Goal: Task Accomplishment & Management: Complete application form

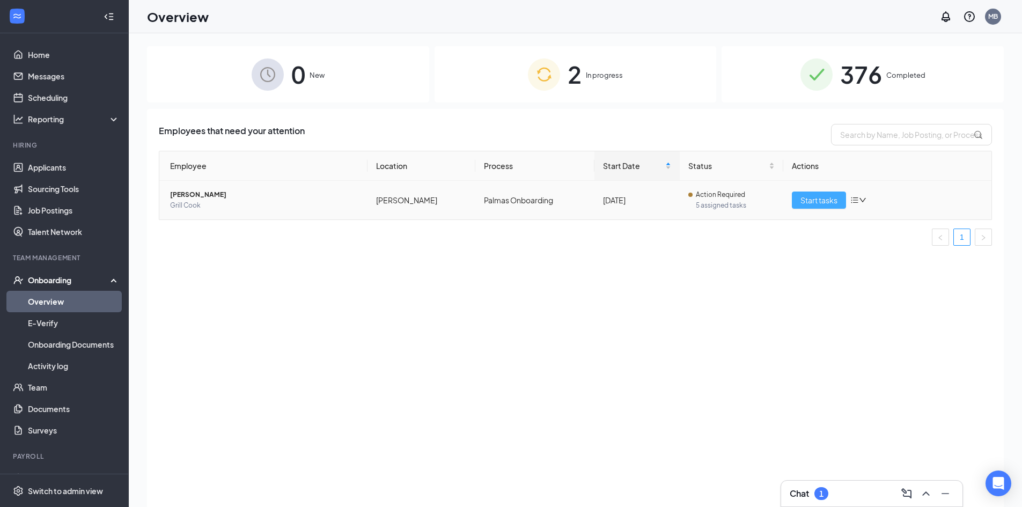
click at [825, 202] on span "Start tasks" at bounding box center [819, 200] width 37 height 12
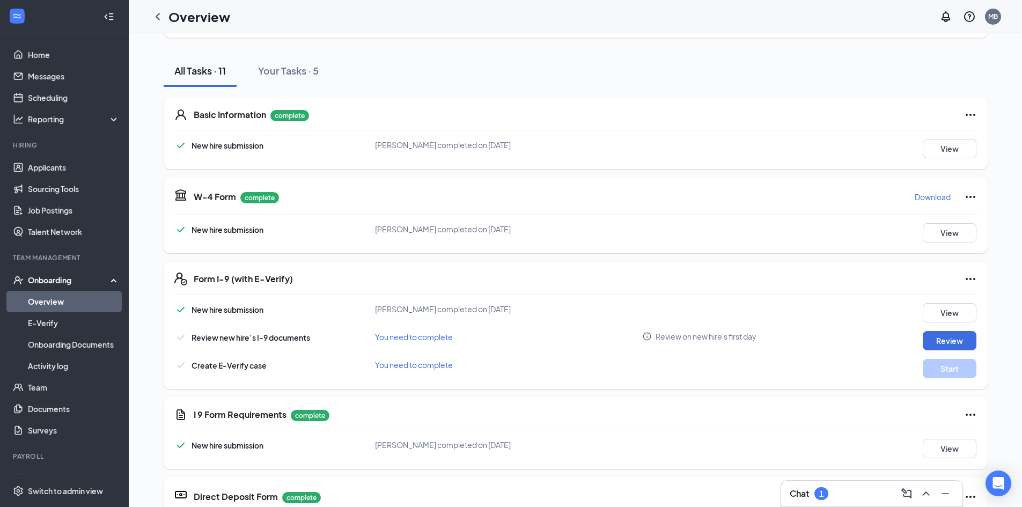
scroll to position [215, 0]
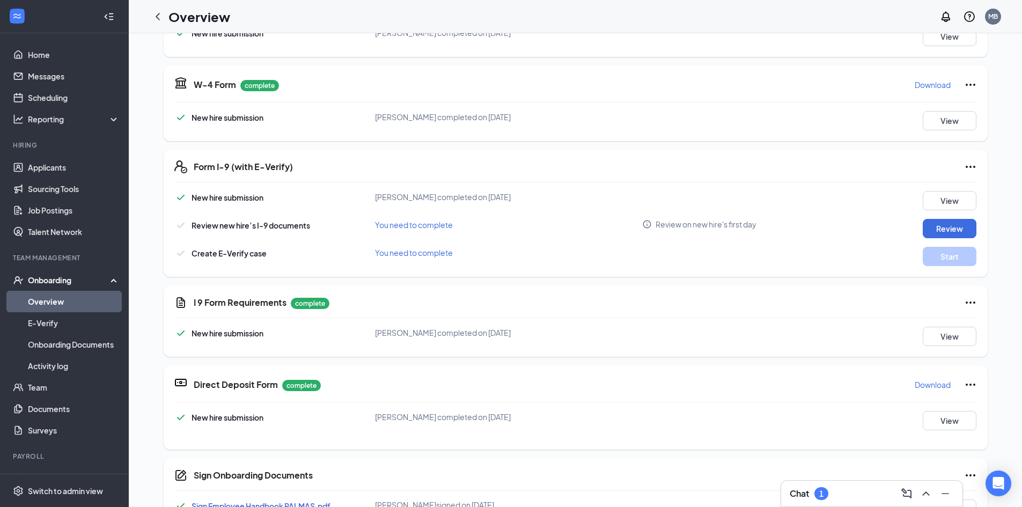
click at [940, 408] on div "Direct Deposit Form complete Download New hire submission [PERSON_NAME] complet…" at bounding box center [576, 407] width 824 height 84
click at [942, 413] on button "View" at bounding box center [950, 420] width 54 height 19
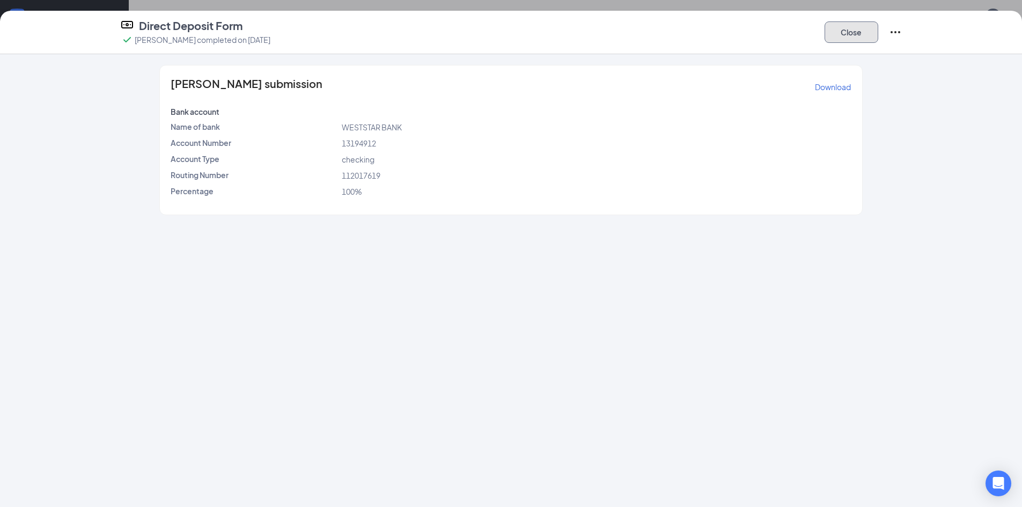
click at [851, 30] on button "Close" at bounding box center [852, 31] width 54 height 21
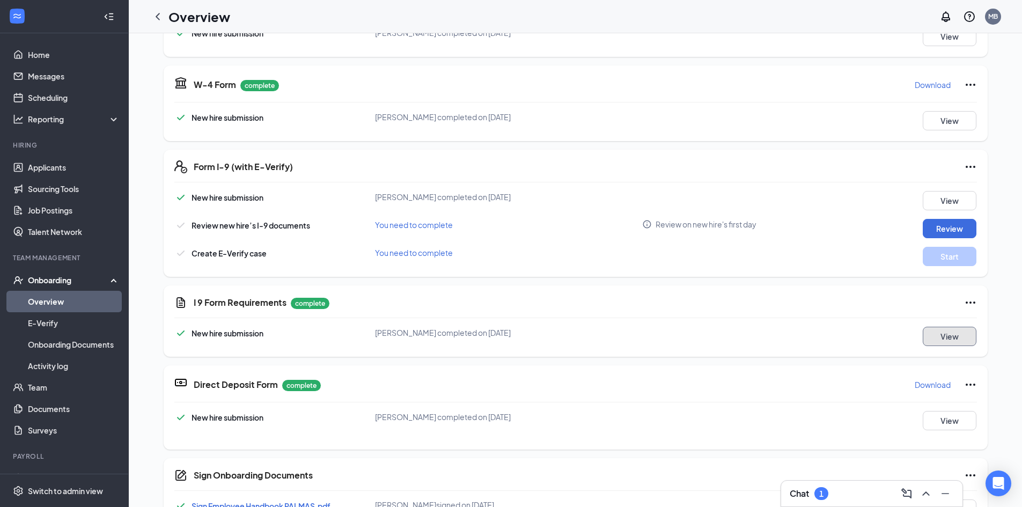
click at [938, 341] on button "View" at bounding box center [950, 336] width 54 height 19
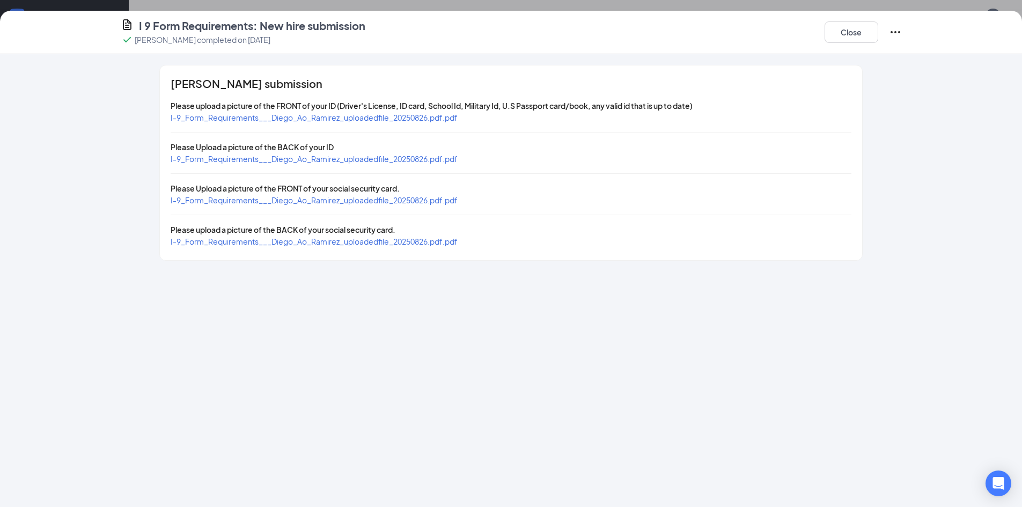
click at [404, 118] on span "I-9_Form_Requirements___Diego_Ao_Ramirez_uploadedfile_20250826.pdf.pdf" at bounding box center [314, 118] width 287 height 10
click at [453, 199] on span "I-9_Form_Requirements___Diego_Ao_Ramirez_uploadedfile_20250826.pdf.pdf" at bounding box center [314, 200] width 287 height 10
drag, startPoint x: 858, startPoint y: 31, endPoint x: 843, endPoint y: 54, distance: 26.8
click at [858, 31] on button "Close" at bounding box center [852, 31] width 54 height 21
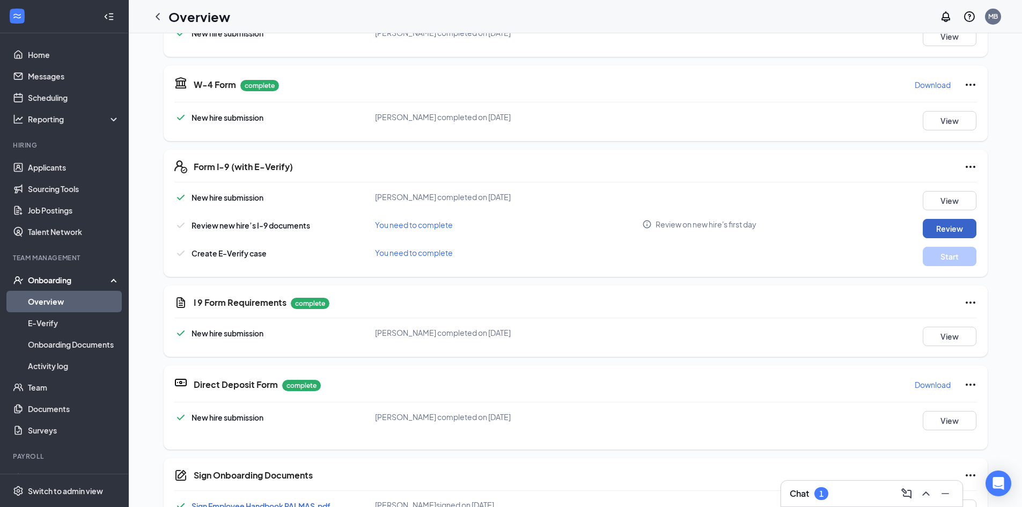
click at [937, 226] on button "Review" at bounding box center [950, 228] width 54 height 19
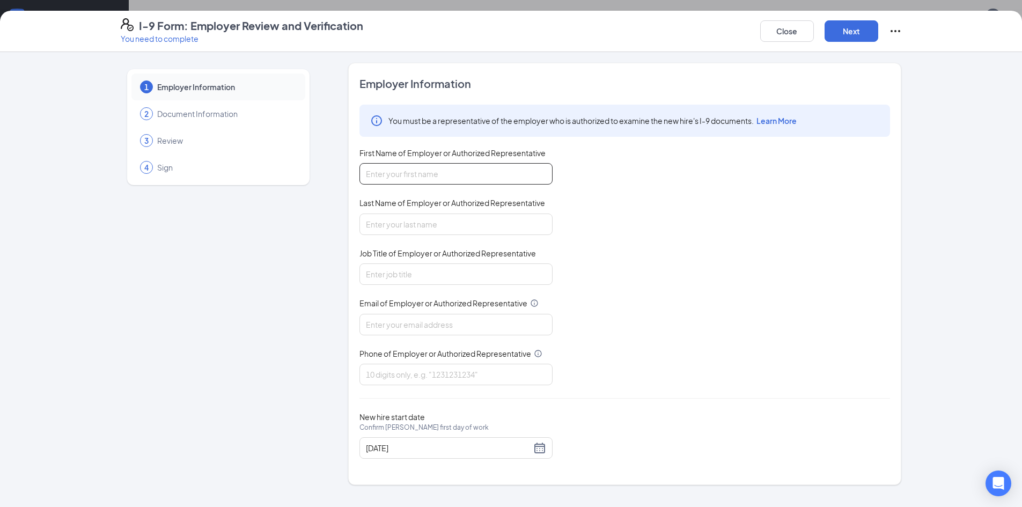
click at [485, 173] on input "First Name of Employer or Authorized Representative" at bounding box center [456, 173] width 193 height 21
type input "[PERSON_NAME] [PERSON_NAME]"
type input "[PERSON_NAME]"
type input "Hiring"
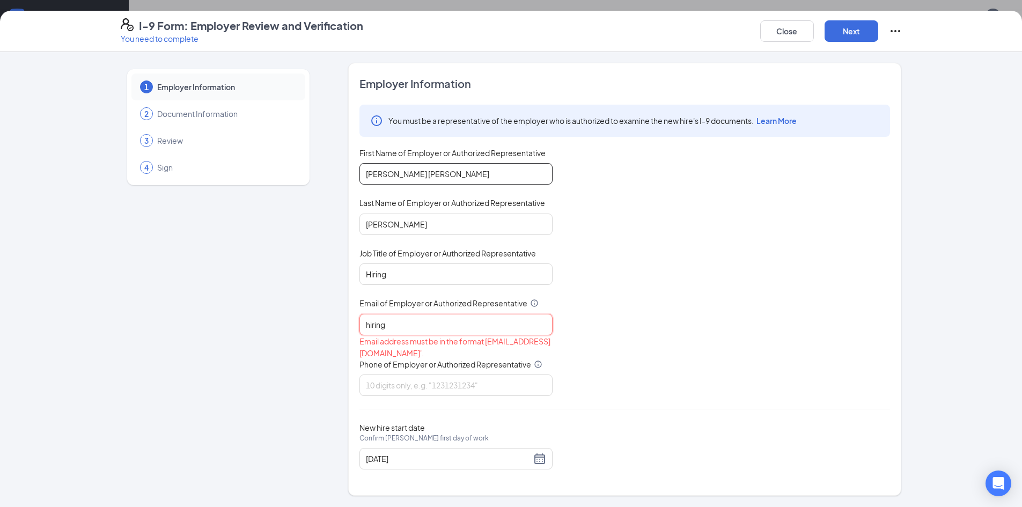
type input "[EMAIL_ADDRESS][DOMAIN_NAME]"
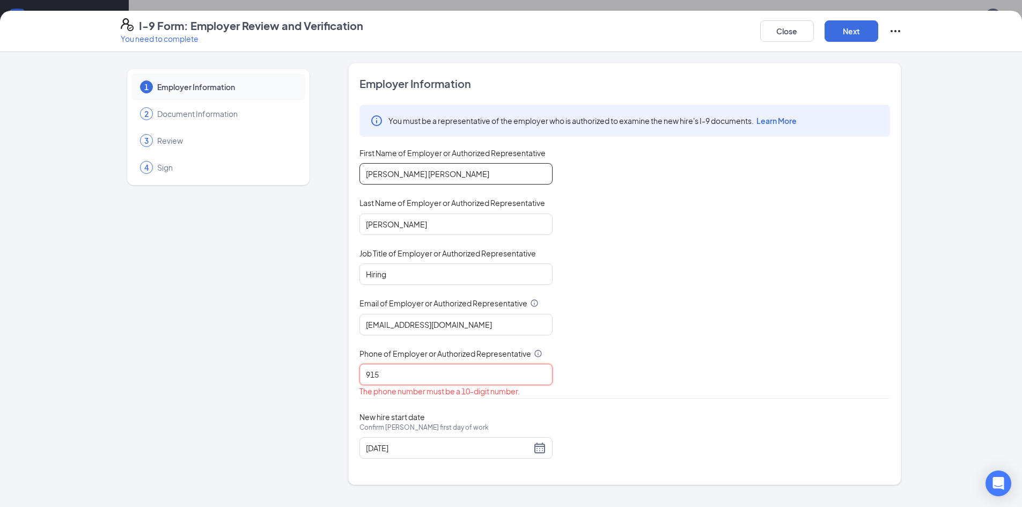
type input "9157908281"
click at [541, 451] on div "[DATE]" at bounding box center [456, 448] width 180 height 13
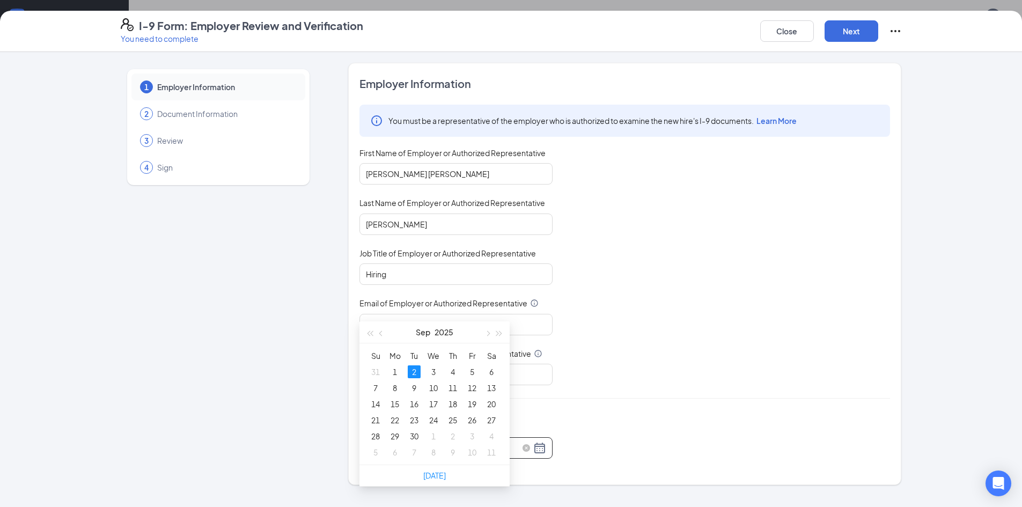
scroll to position [161, 0]
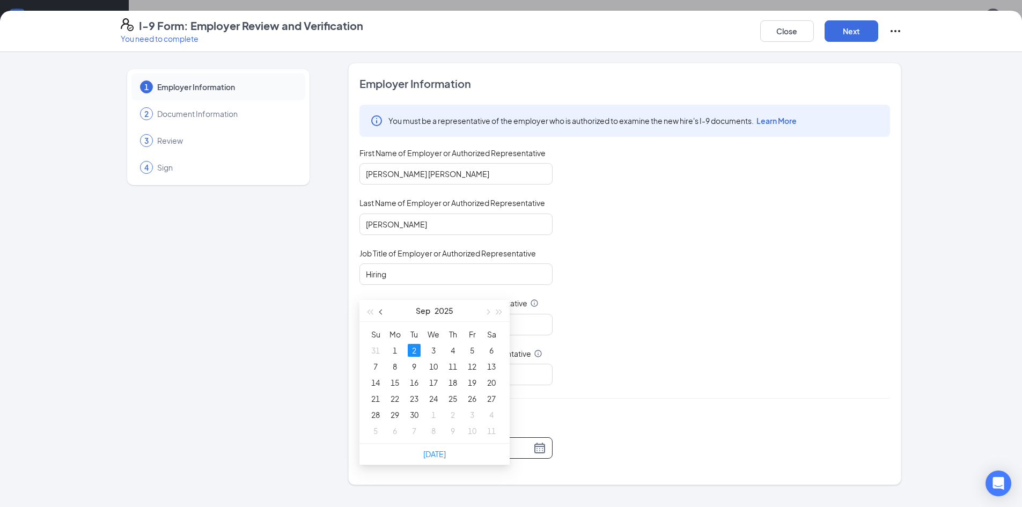
click at [383, 312] on span "button" at bounding box center [381, 312] width 5 height 5
type input "[DATE]"
click at [417, 415] on div "26" at bounding box center [414, 414] width 13 height 13
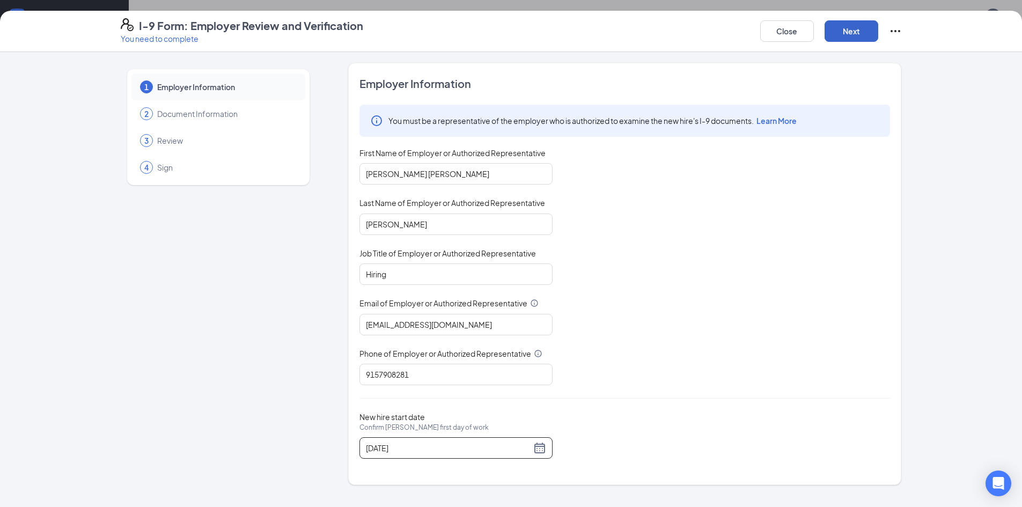
click at [849, 31] on button "Next" at bounding box center [852, 30] width 54 height 21
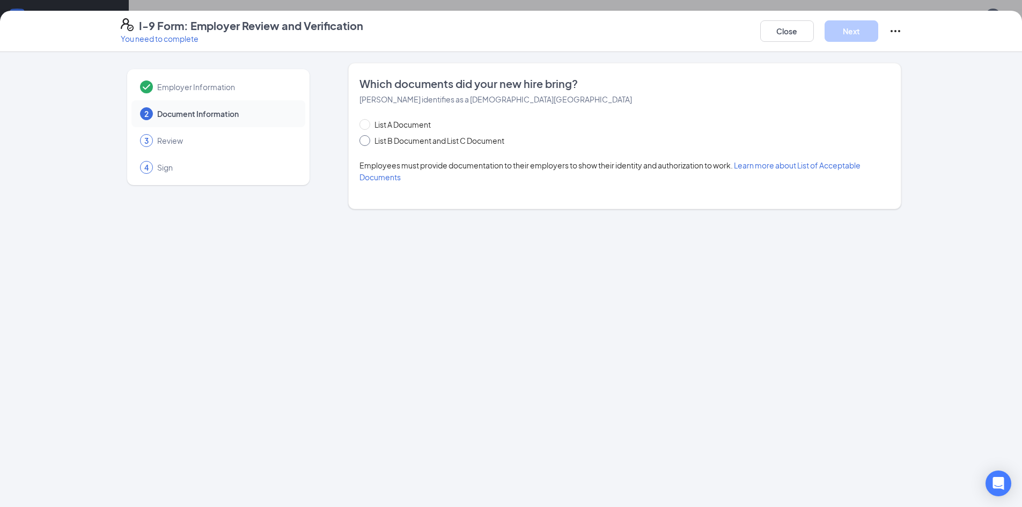
click at [426, 143] on span "List B Document and List C Document" at bounding box center [439, 141] width 138 height 12
click at [367, 143] on input "List B Document and List C Document" at bounding box center [364, 139] width 8 height 8
radio input "true"
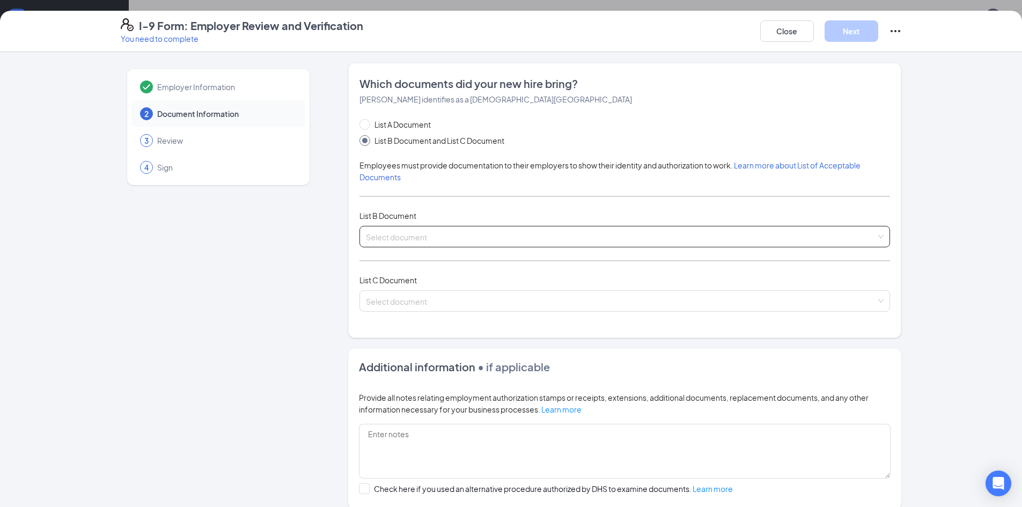
click at [376, 237] on input "search" at bounding box center [621, 234] width 510 height 16
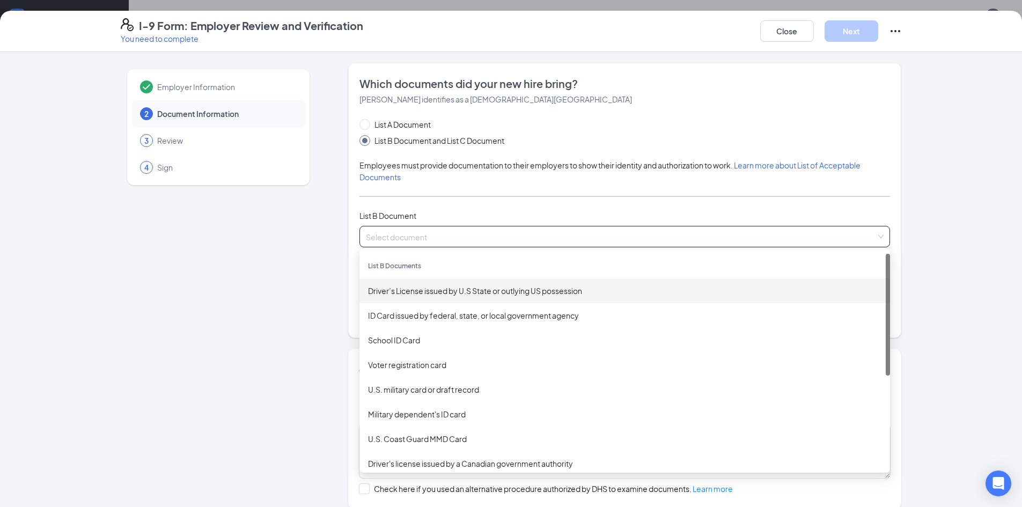
click at [391, 285] on div "Driver’s License issued by U.S State or outlying US possession" at bounding box center [625, 291] width 514 height 12
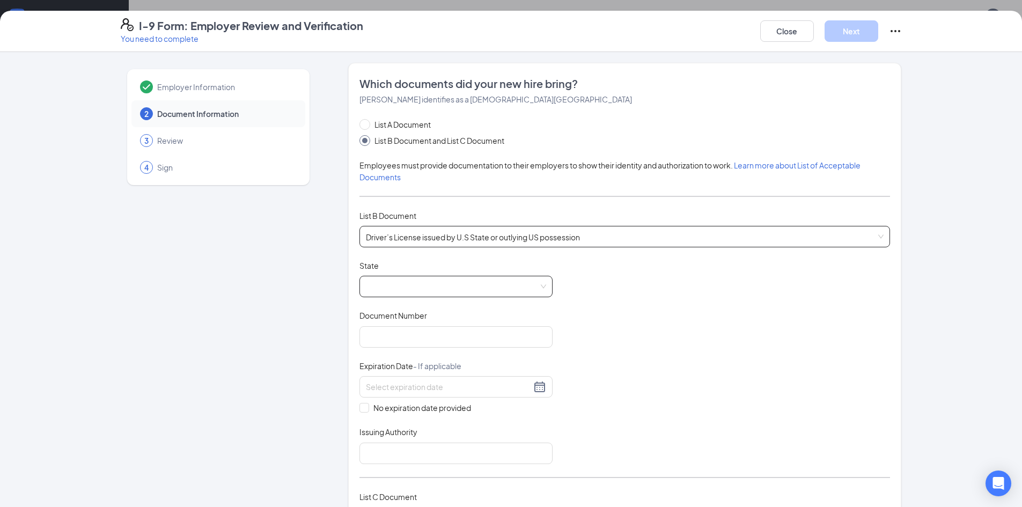
click at [399, 289] on span at bounding box center [456, 286] width 180 height 20
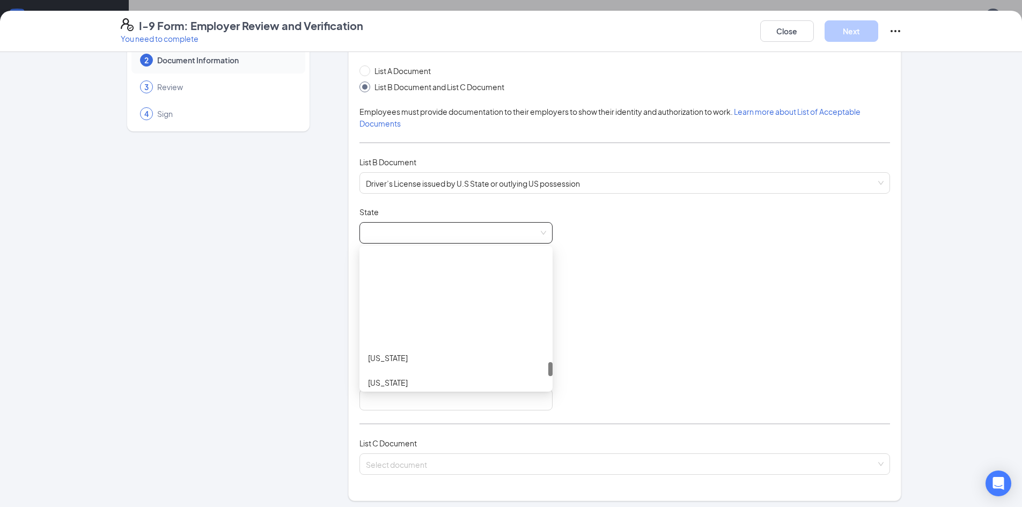
scroll to position [1073, 0]
click at [393, 346] on div "[US_STATE]" at bounding box center [456, 349] width 176 height 12
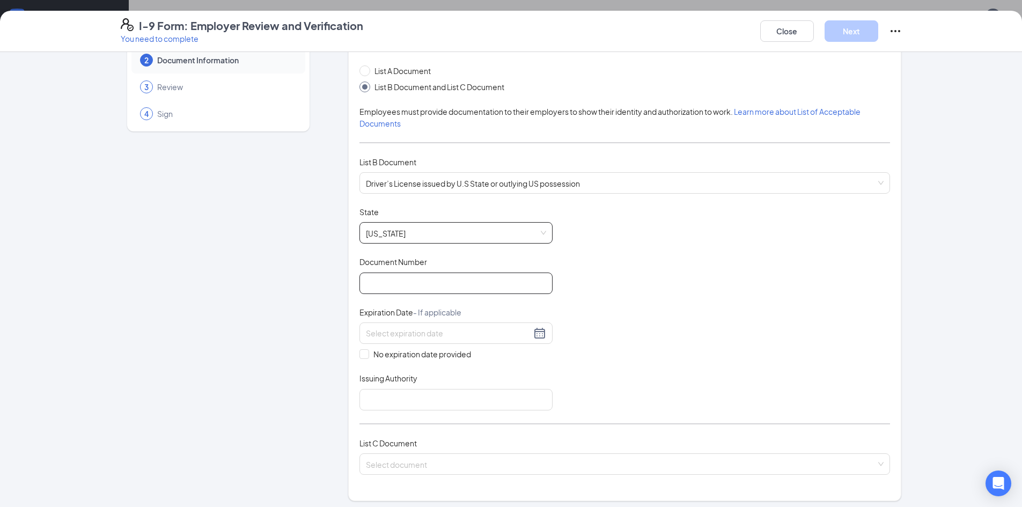
click at [400, 277] on input "Document Number" at bounding box center [456, 283] width 193 height 21
type input "1"
type input "48094354"
click at [398, 335] on input at bounding box center [448, 333] width 165 height 12
click at [431, 411] on div "7" at bounding box center [429, 412] width 13 height 13
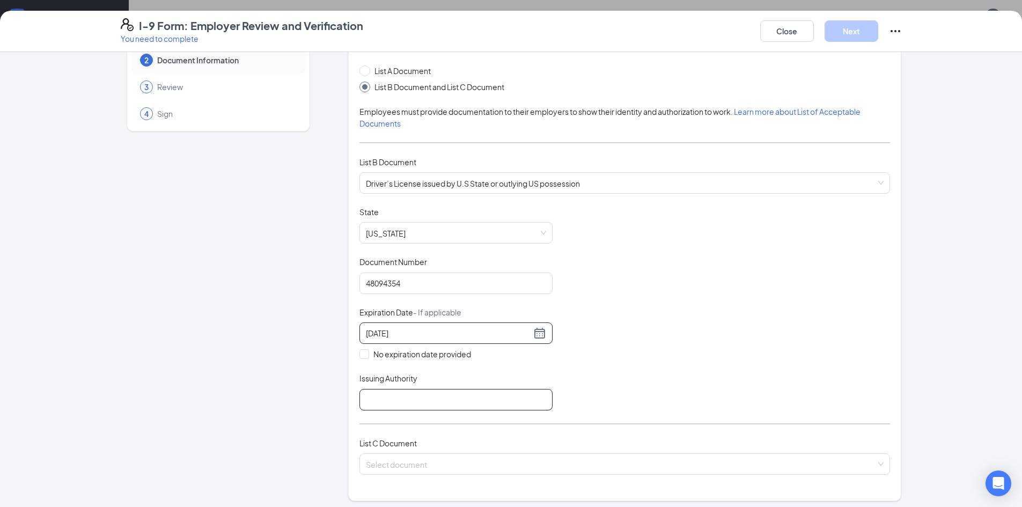
type input "[DATE]"
click at [431, 405] on input "Issuing Authority" at bounding box center [456, 399] width 193 height 21
type input "[US_STATE]"
click at [408, 468] on input "search" at bounding box center [621, 462] width 510 height 16
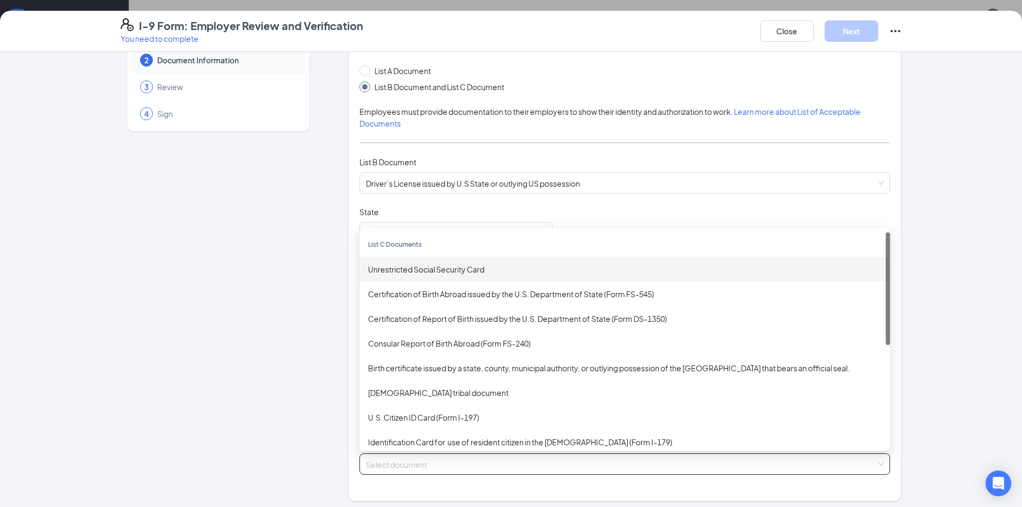
click at [414, 275] on div "Unrestricted Social Security Card" at bounding box center [625, 269] width 531 height 25
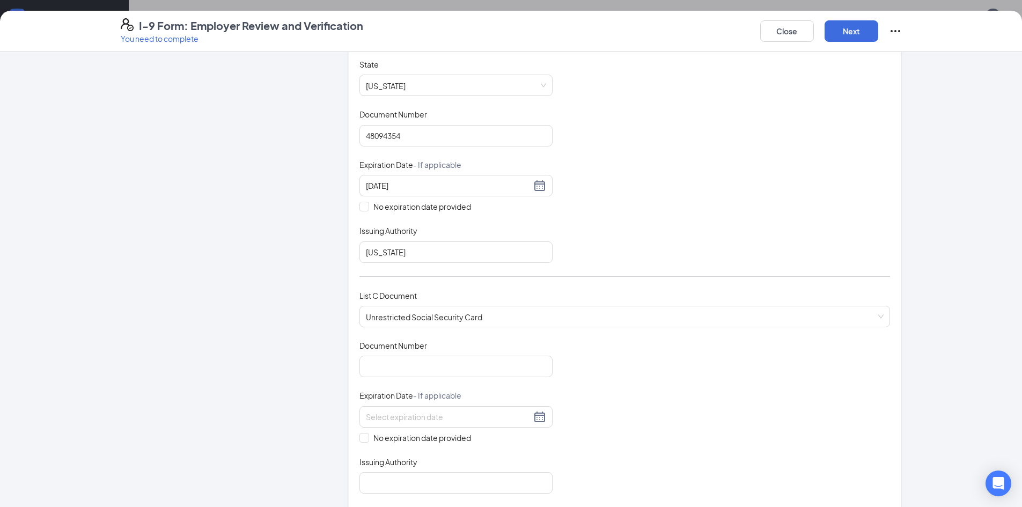
scroll to position [215, 0]
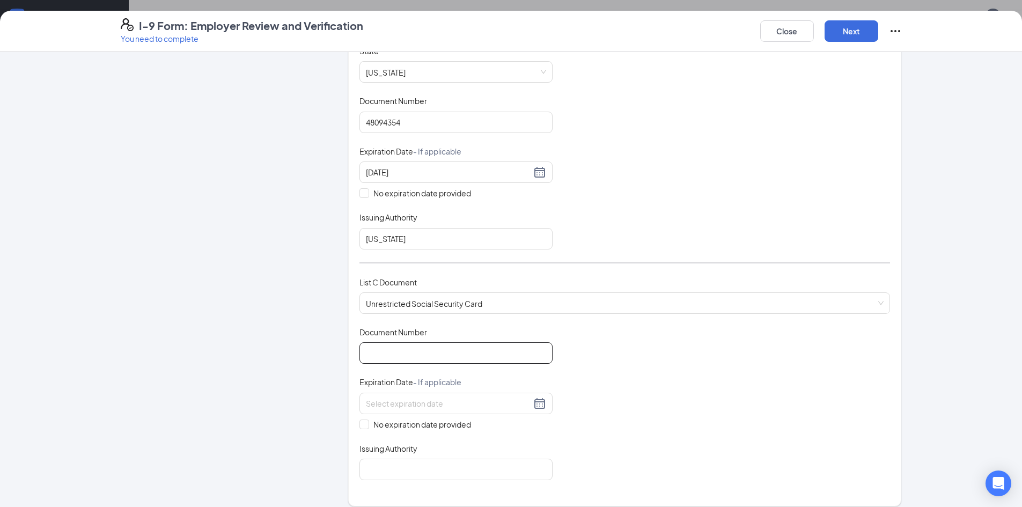
click at [405, 355] on input "Document Number" at bounding box center [456, 352] width 193 height 21
type input "628925896"
click at [370, 428] on span "No expiration date provided" at bounding box center [422, 425] width 106 height 12
click at [367, 427] on input "No expiration date provided" at bounding box center [364, 424] width 8 height 8
checkbox input "true"
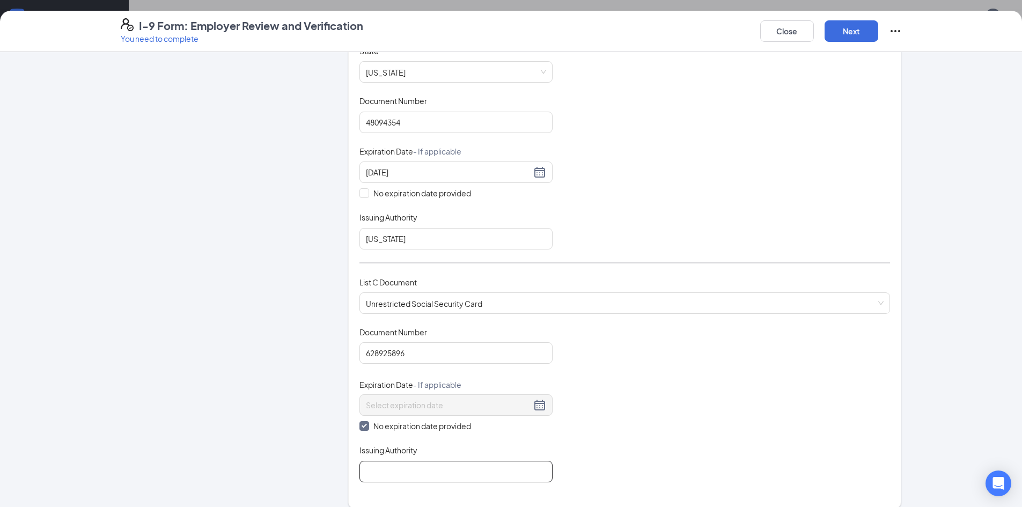
click at [389, 471] on input "Issuing Authority" at bounding box center [456, 471] width 193 height 21
type input "Social Security Administration"
click at [704, 433] on div "Document Title Unrestricted Social Security Card Document Number 628925896 Expi…" at bounding box center [625, 405] width 531 height 156
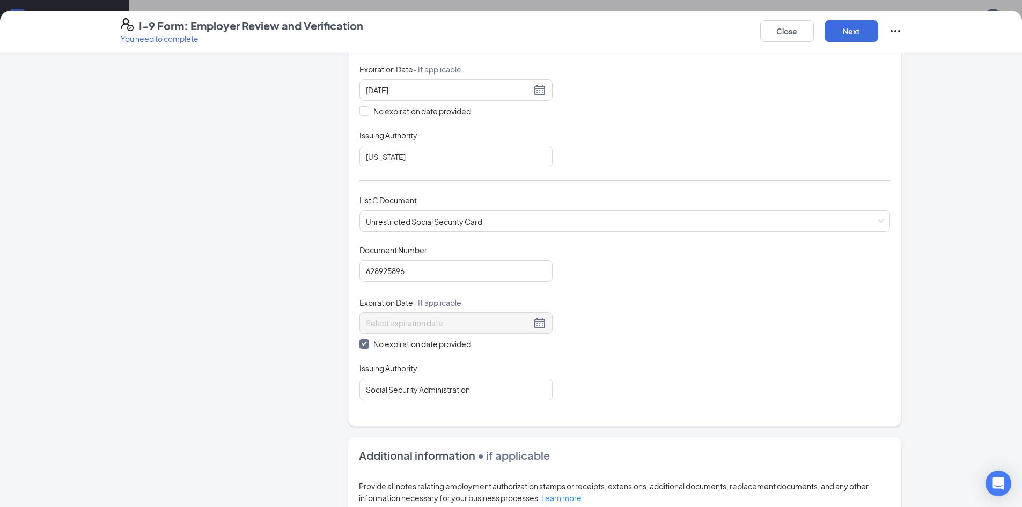
scroll to position [429, 0]
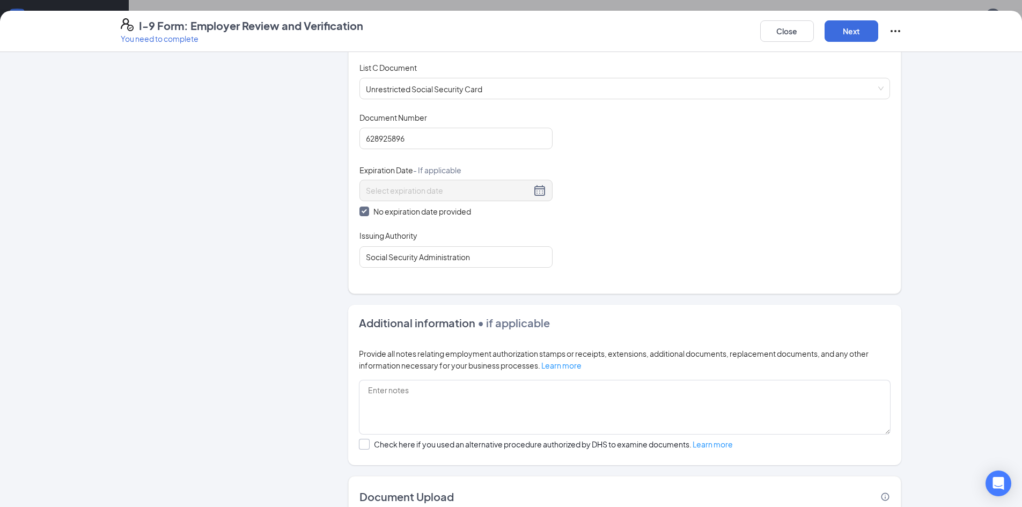
click at [424, 445] on div "Check here if you used an alternative procedure authorized by DHS to examine do…" at bounding box center [553, 444] width 359 height 11
click at [367, 445] on input "Check here if you used an alternative procedure authorized by DHS to examine do…" at bounding box center [363, 443] width 8 height 8
checkbox input "true"
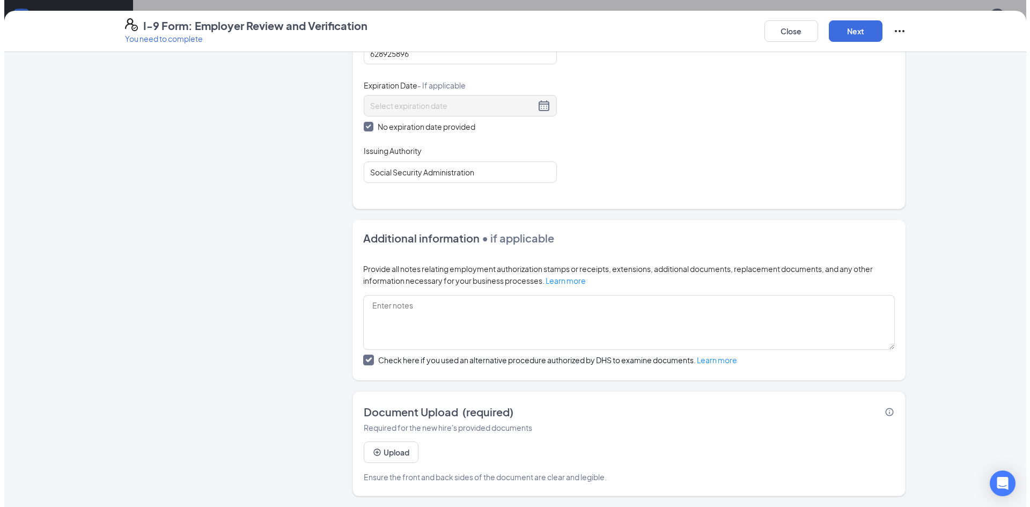
scroll to position [322, 0]
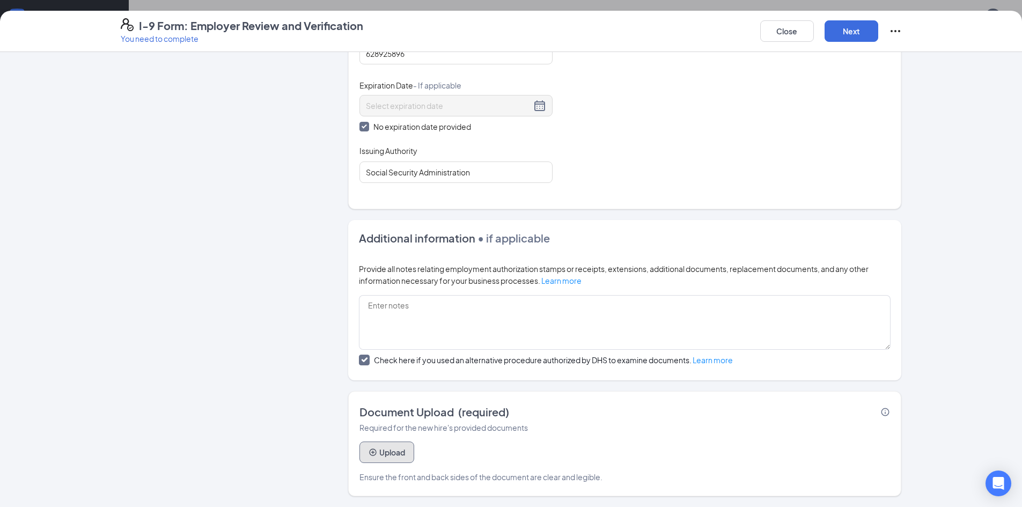
click at [382, 446] on button "Upload" at bounding box center [387, 452] width 55 height 21
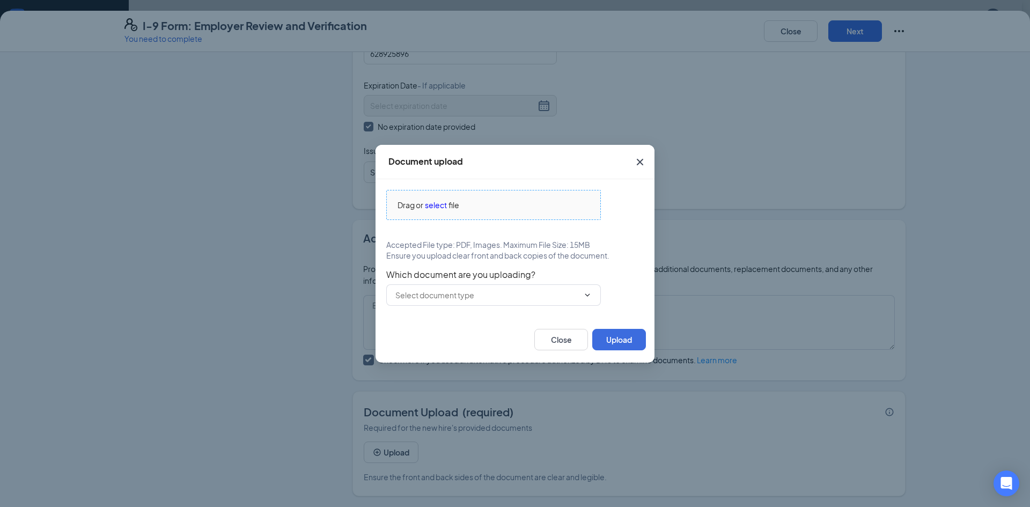
click at [424, 203] on div "Drag or select file" at bounding box center [494, 205] width 214 height 12
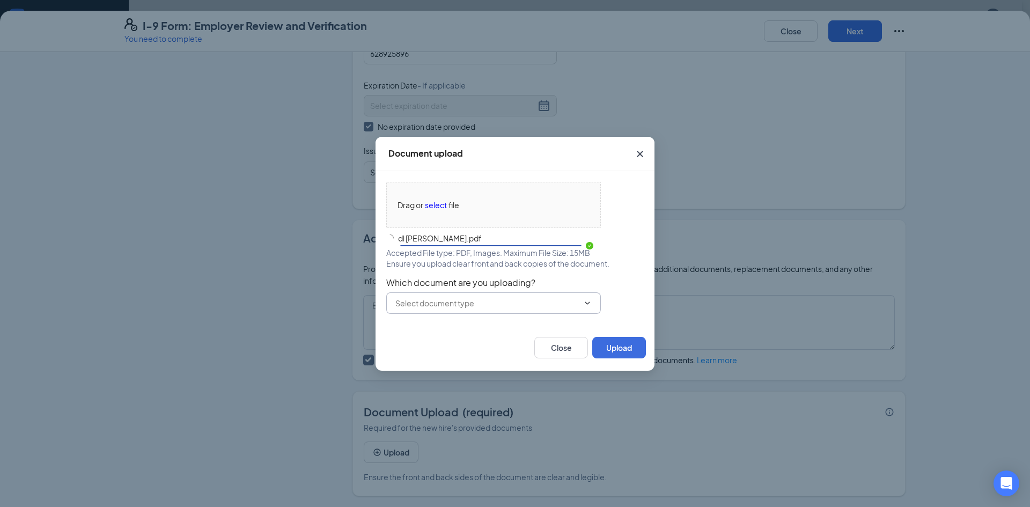
click at [477, 303] on div "Drag or select file dl [PERSON_NAME].pdf Accepted File type: PDF, Images. Maxim…" at bounding box center [515, 248] width 258 height 132
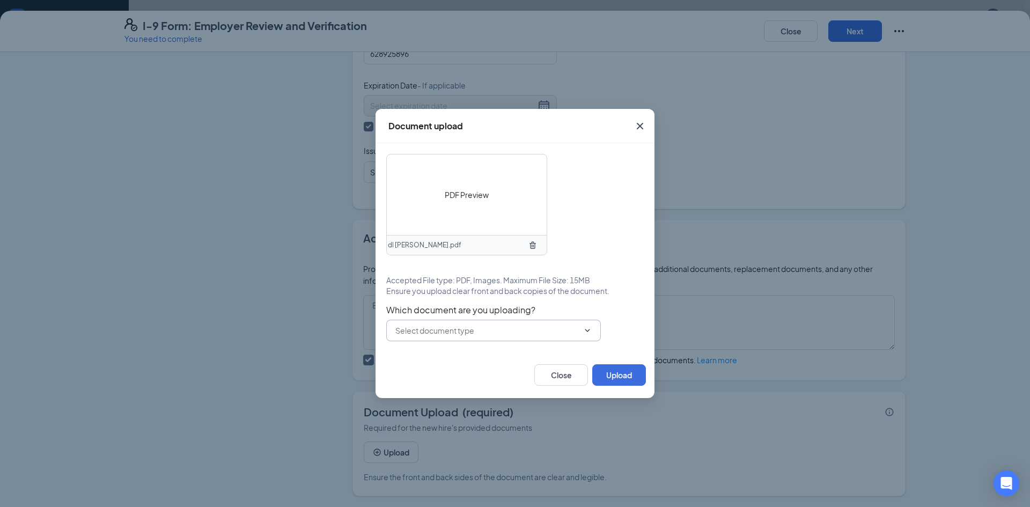
click at [458, 332] on input "text" at bounding box center [487, 331] width 184 height 12
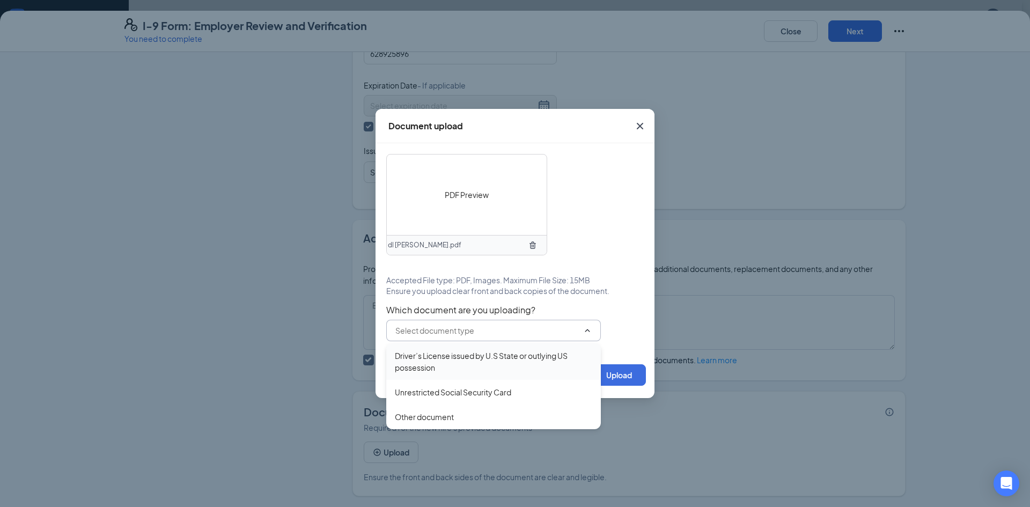
click at [454, 363] on div "Driver’s License issued by U.S State or outlying US possession" at bounding box center [493, 362] width 197 height 24
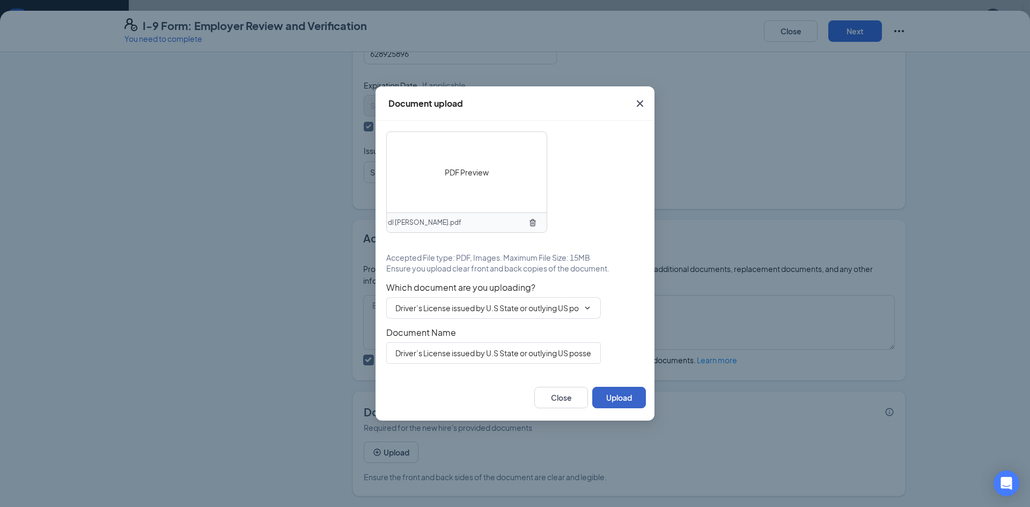
click at [624, 397] on button "Upload" at bounding box center [619, 397] width 54 height 21
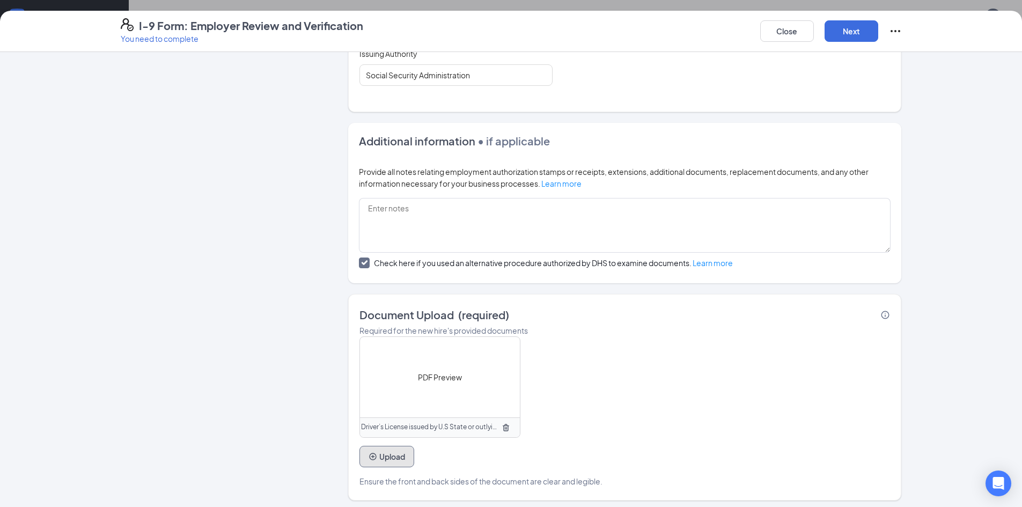
scroll to position [616, 0]
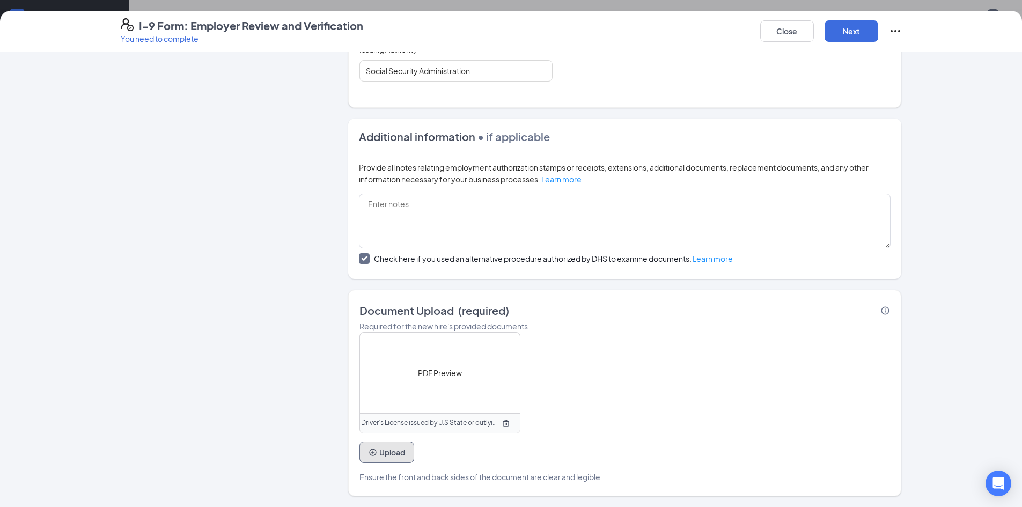
click at [383, 463] on button "Upload" at bounding box center [387, 452] width 55 height 21
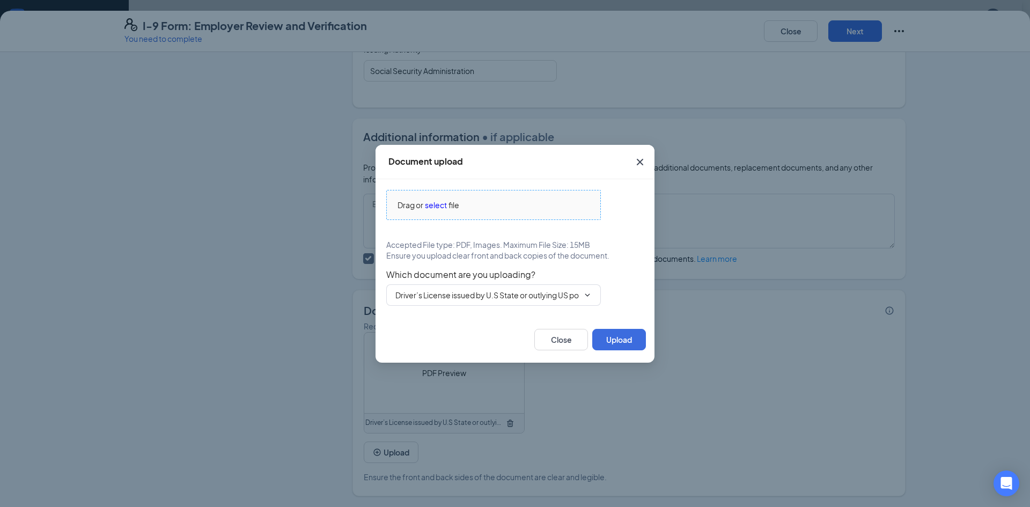
click at [429, 200] on span "select" at bounding box center [436, 205] width 22 height 12
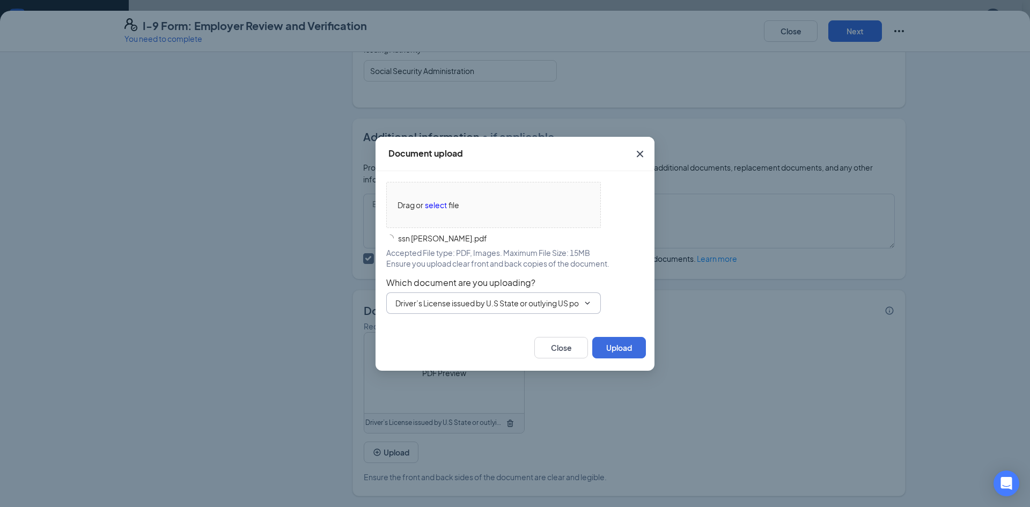
click at [444, 295] on span "Driver’s License issued by U.S State or outlying US possession" at bounding box center [493, 302] width 215 height 21
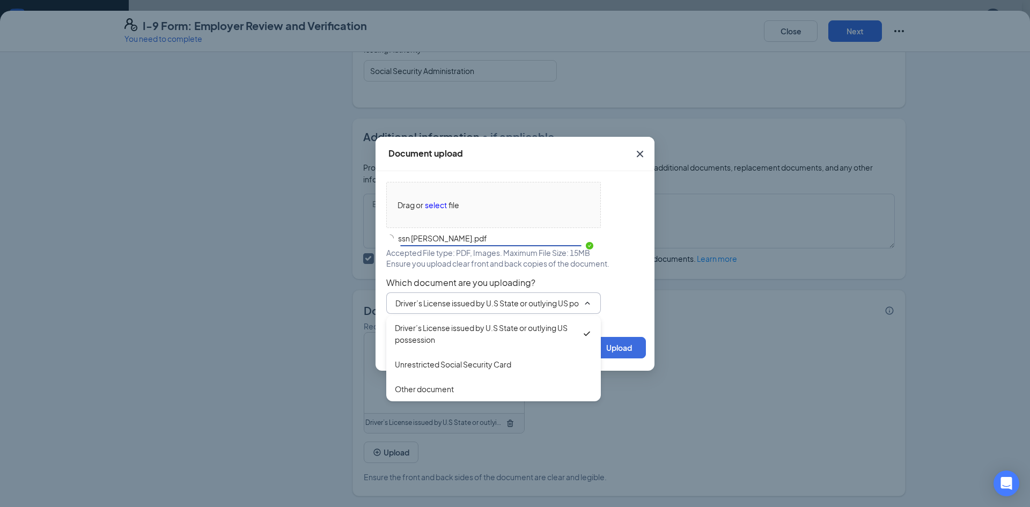
click at [448, 288] on span "Which document are you uploading?" at bounding box center [515, 282] width 258 height 11
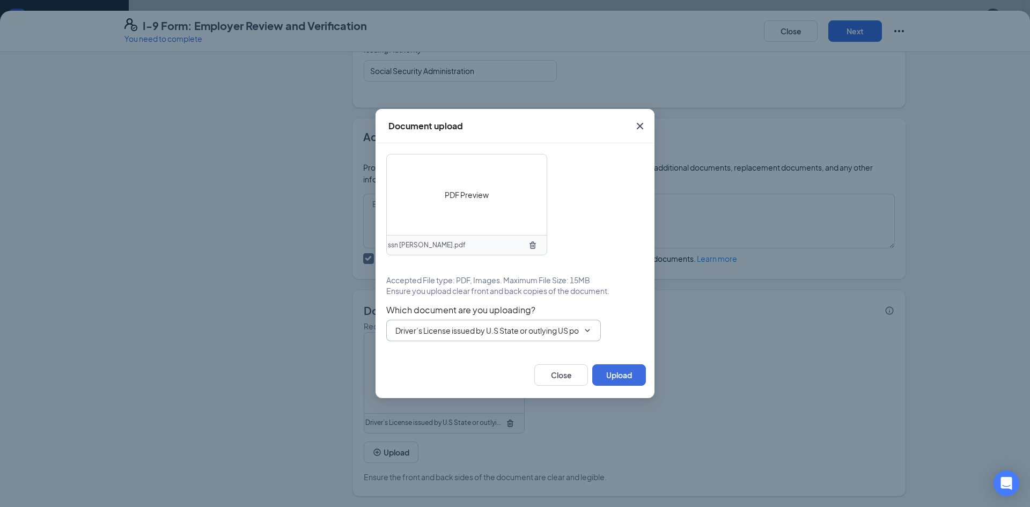
click at [436, 324] on span "Driver’s License issued by U.S State or outlying US possession" at bounding box center [493, 330] width 215 height 21
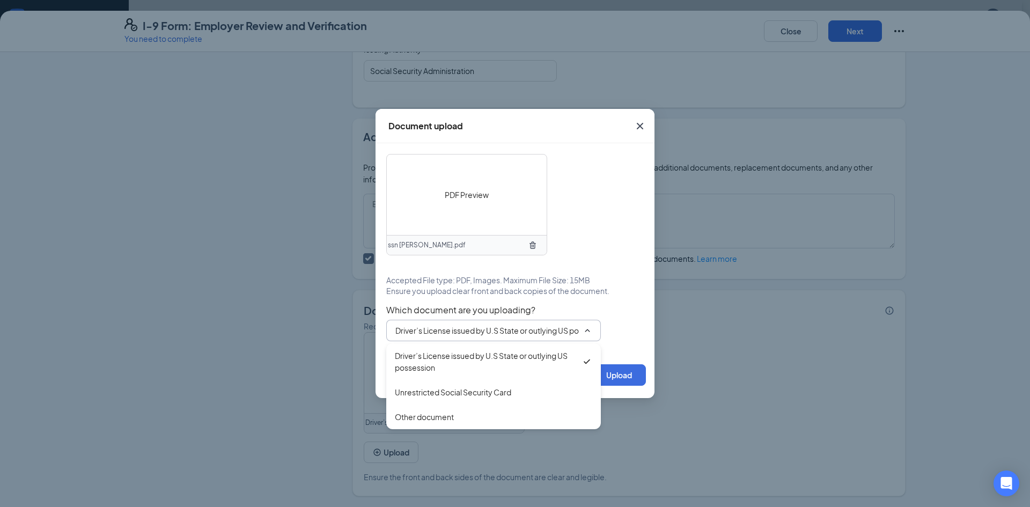
click at [437, 330] on input "Driver’s License issued by U.S State or outlying US possession" at bounding box center [487, 331] width 184 height 12
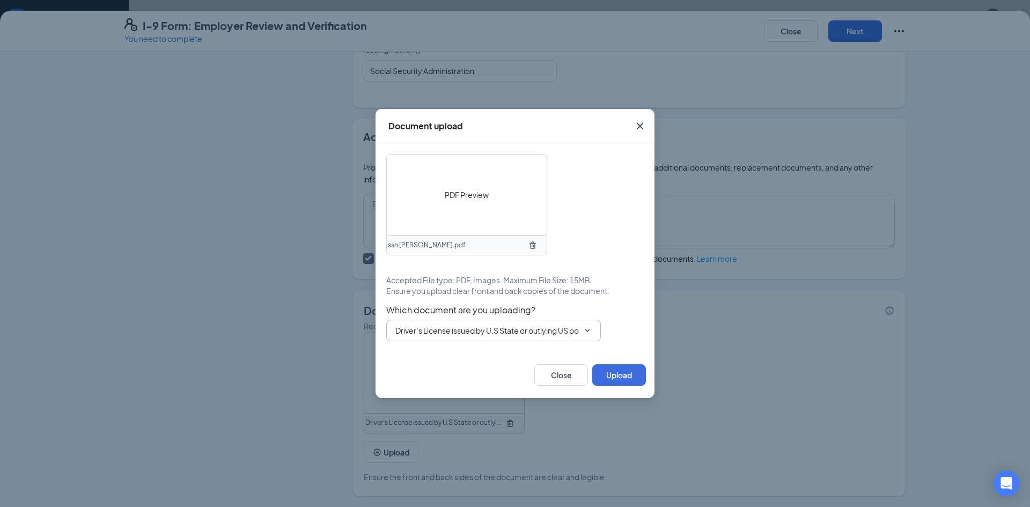
click at [437, 330] on input "Driver’s License issued by U.S State or outlying US possession" at bounding box center [487, 331] width 184 height 12
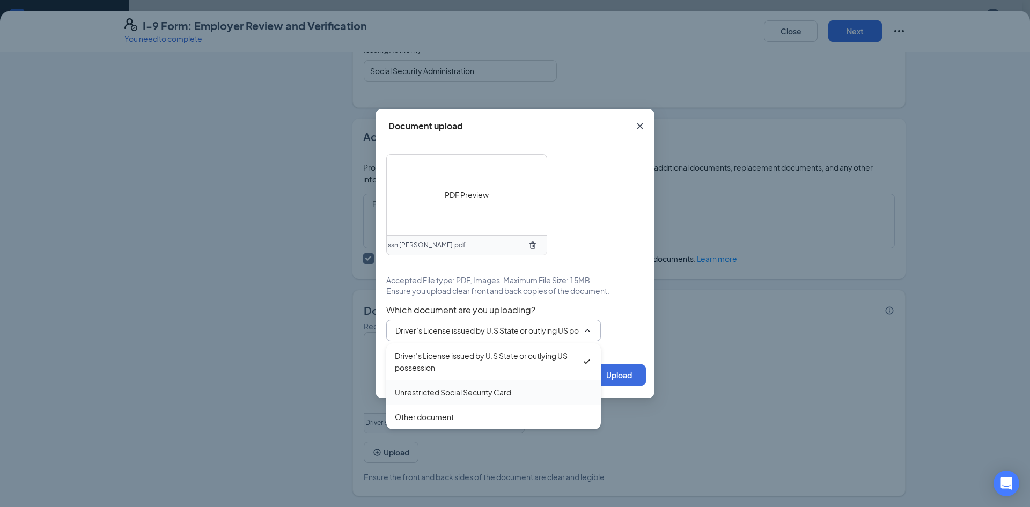
click at [438, 389] on div "Unrestricted Social Security Card" at bounding box center [453, 392] width 116 height 12
type input "Unrestricted Social Security Card"
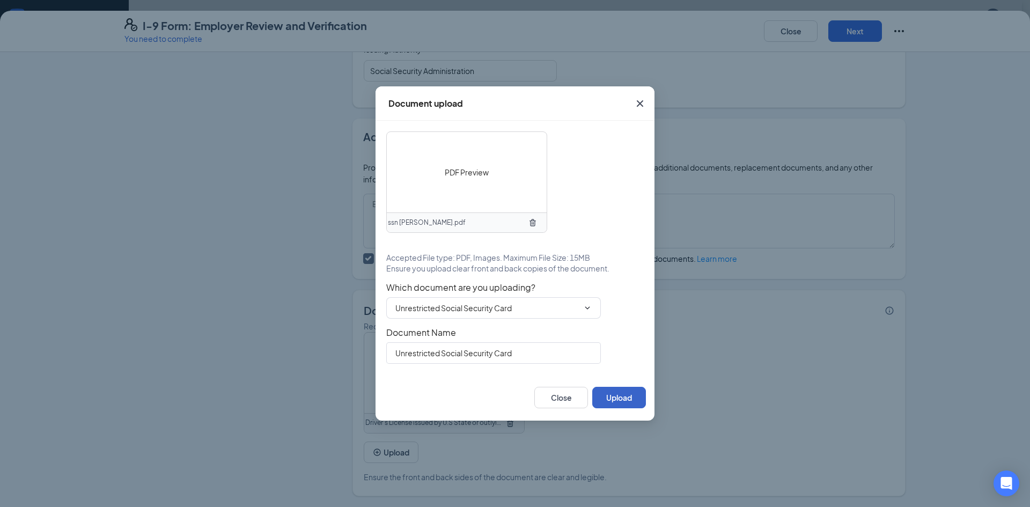
click at [603, 393] on button "Upload" at bounding box center [619, 397] width 54 height 21
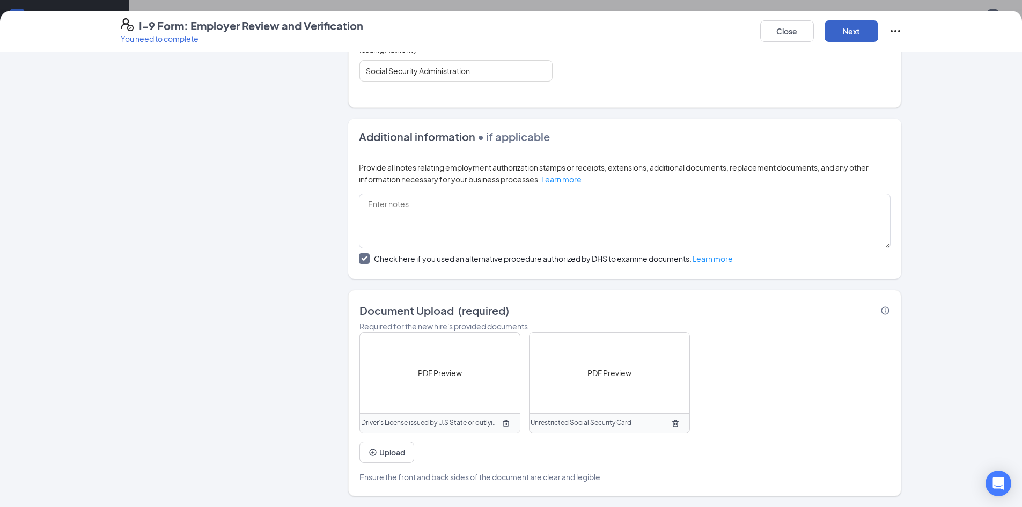
click at [853, 28] on button "Next" at bounding box center [852, 30] width 54 height 21
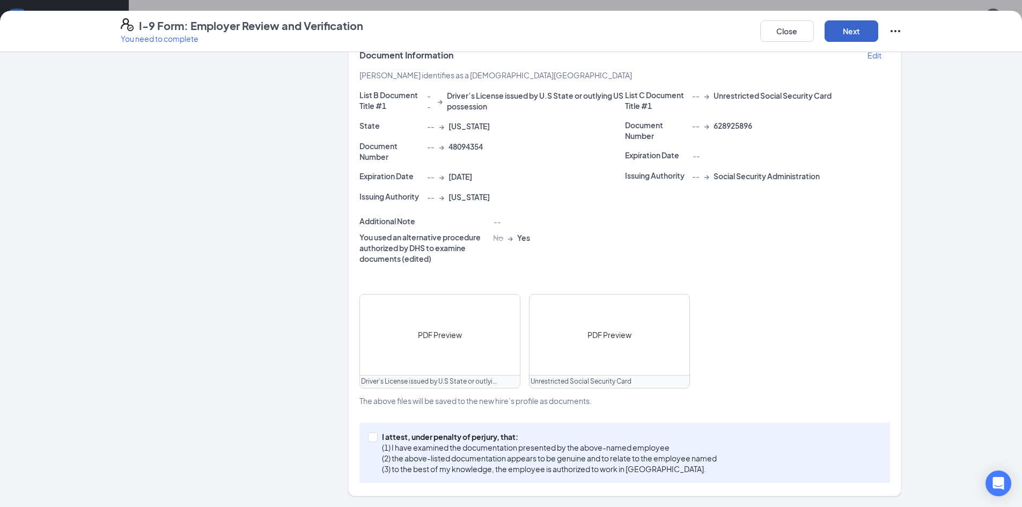
scroll to position [228, 0]
click at [503, 441] on p "I attest, under penalty of perjury, that:" at bounding box center [549, 436] width 335 height 11
click at [376, 440] on input "I attest, under penalty of [PERSON_NAME], that: (1) I have examined the documen…" at bounding box center [372, 437] width 8 height 8
checkbox input "true"
click at [851, 30] on button "Next" at bounding box center [852, 30] width 54 height 21
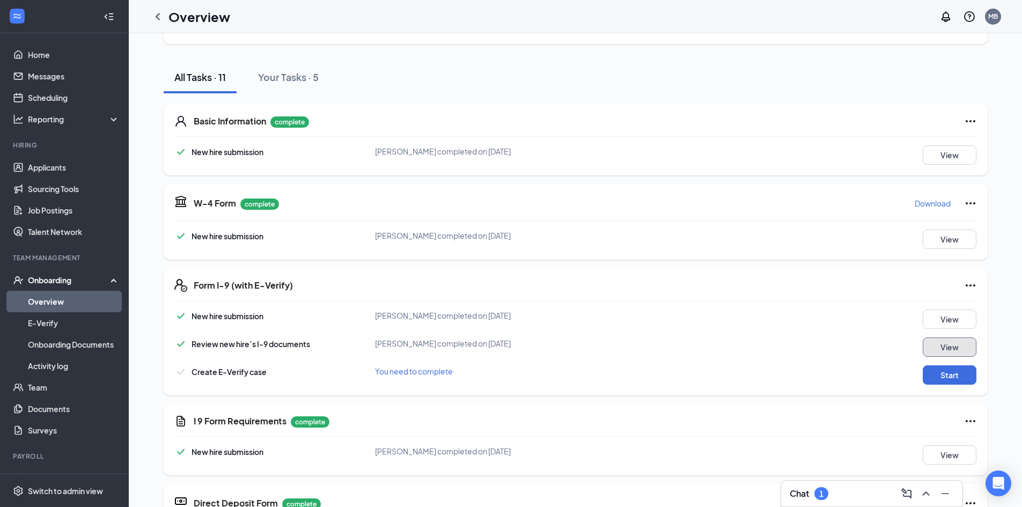
scroll to position [54, 0]
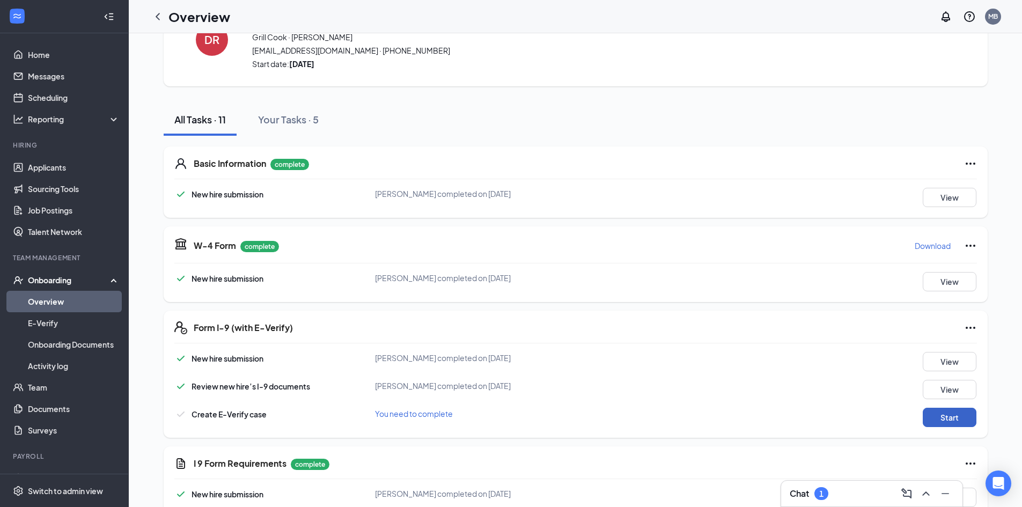
click at [949, 415] on button "Start" at bounding box center [950, 417] width 54 height 19
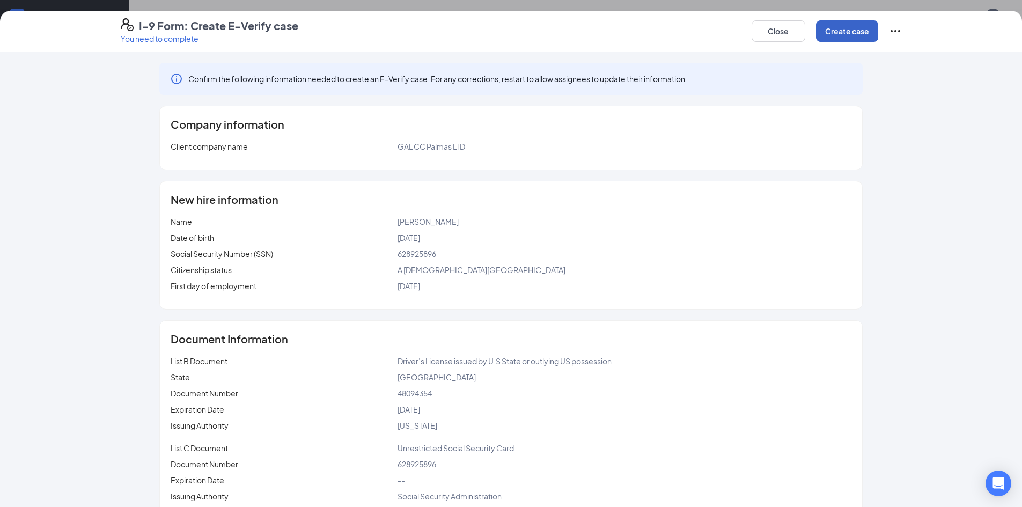
click at [861, 31] on button "Create case" at bounding box center [847, 30] width 62 height 21
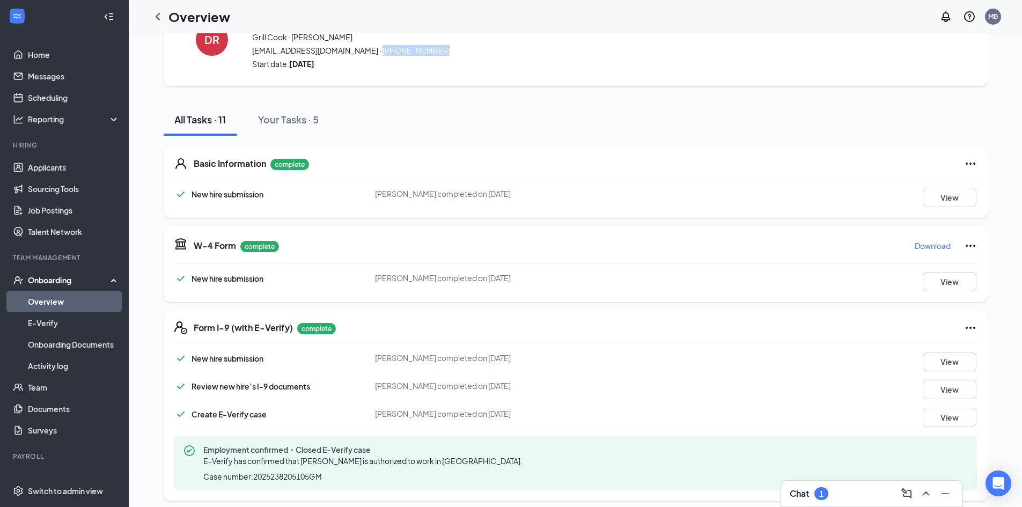
drag, startPoint x: 430, startPoint y: 49, endPoint x: 371, endPoint y: 51, distance: 58.5
click at [371, 51] on span "[EMAIL_ADDRESS][DOMAIN_NAME] · [PHONE_NUMBER]" at bounding box center [550, 50] width 596 height 11
copy span "[PHONE_NUMBER]"
click at [490, 93] on div "[PERSON_NAME] Grill [PERSON_NAME] · [PERSON_NAME] [EMAIL_ADDRESS][DOMAIN_NAME] …" at bounding box center [576, 419] width 824 height 854
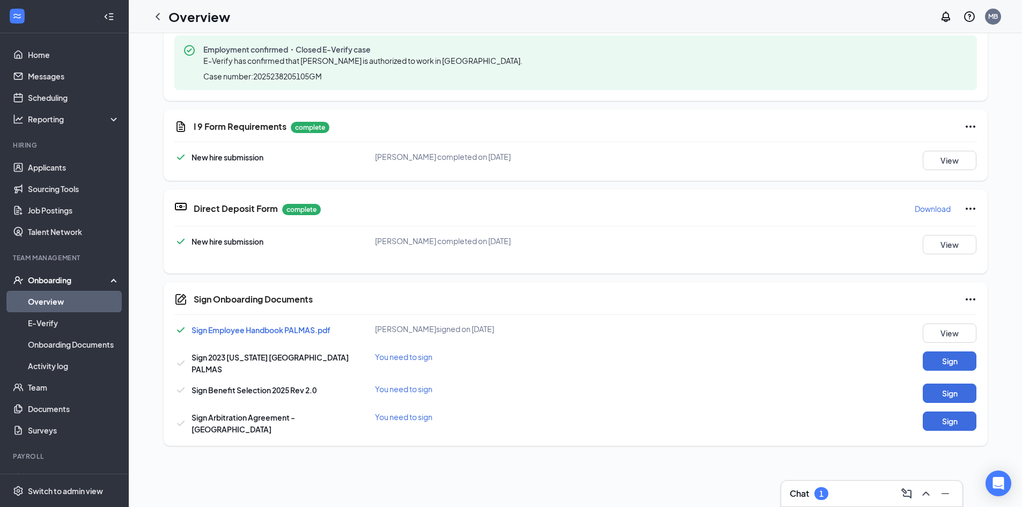
scroll to position [474, 0]
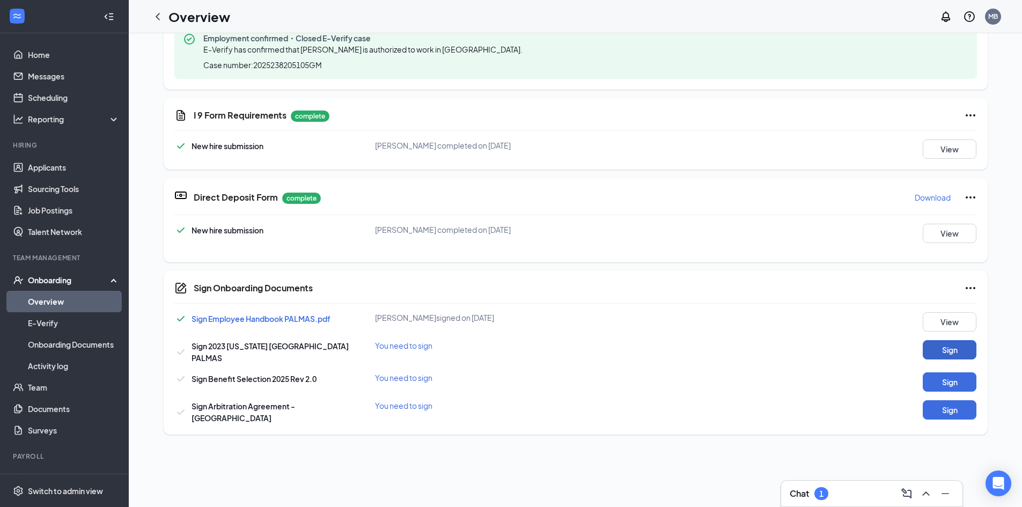
click at [940, 343] on button "Sign" at bounding box center [950, 349] width 54 height 19
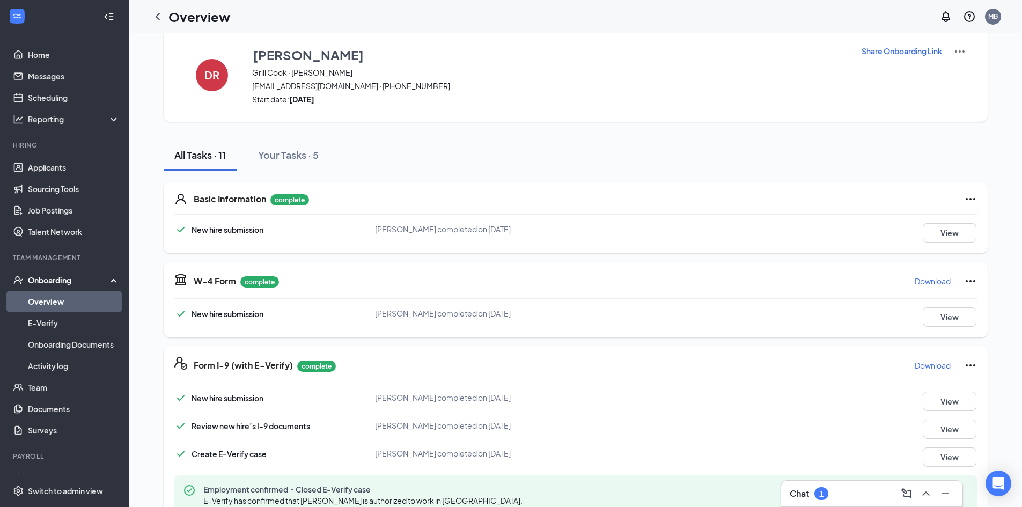
scroll to position [0, 0]
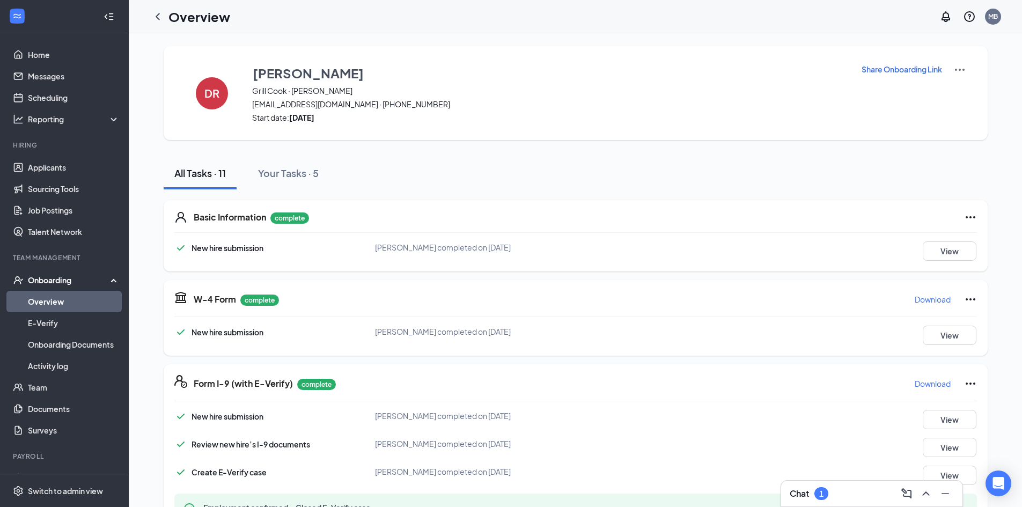
drag, startPoint x: 156, startPoint y: 18, endPoint x: 798, endPoint y: 19, distance: 641.8
click at [156, 18] on icon "ChevronLeft" at bounding box center [157, 16] width 13 height 13
